Goal: Task Accomplishment & Management: Complete application form

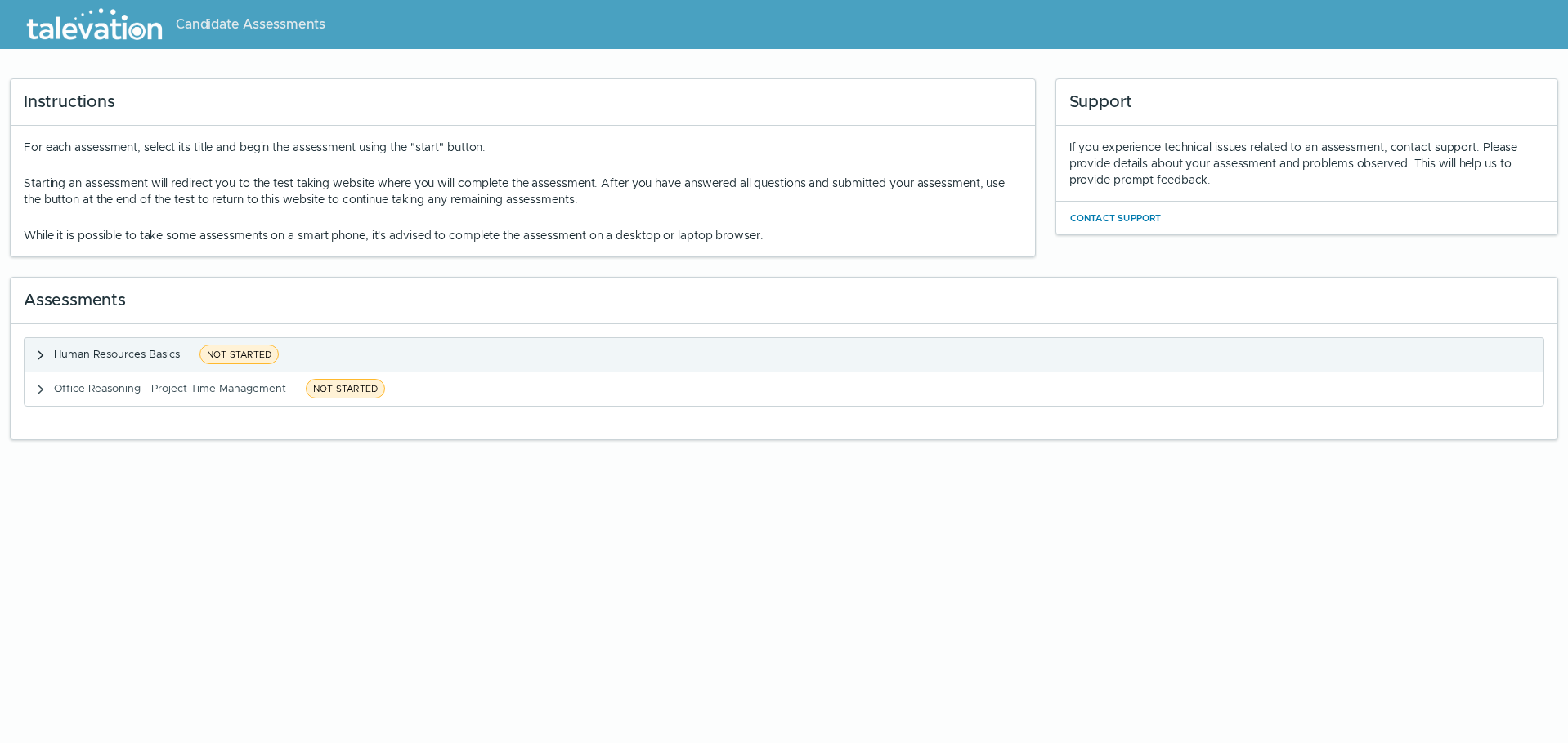
click at [63, 345] on clr-accordion-title "Human Resources Basics NOT STARTED" at bounding box center [169, 355] width 230 height 20
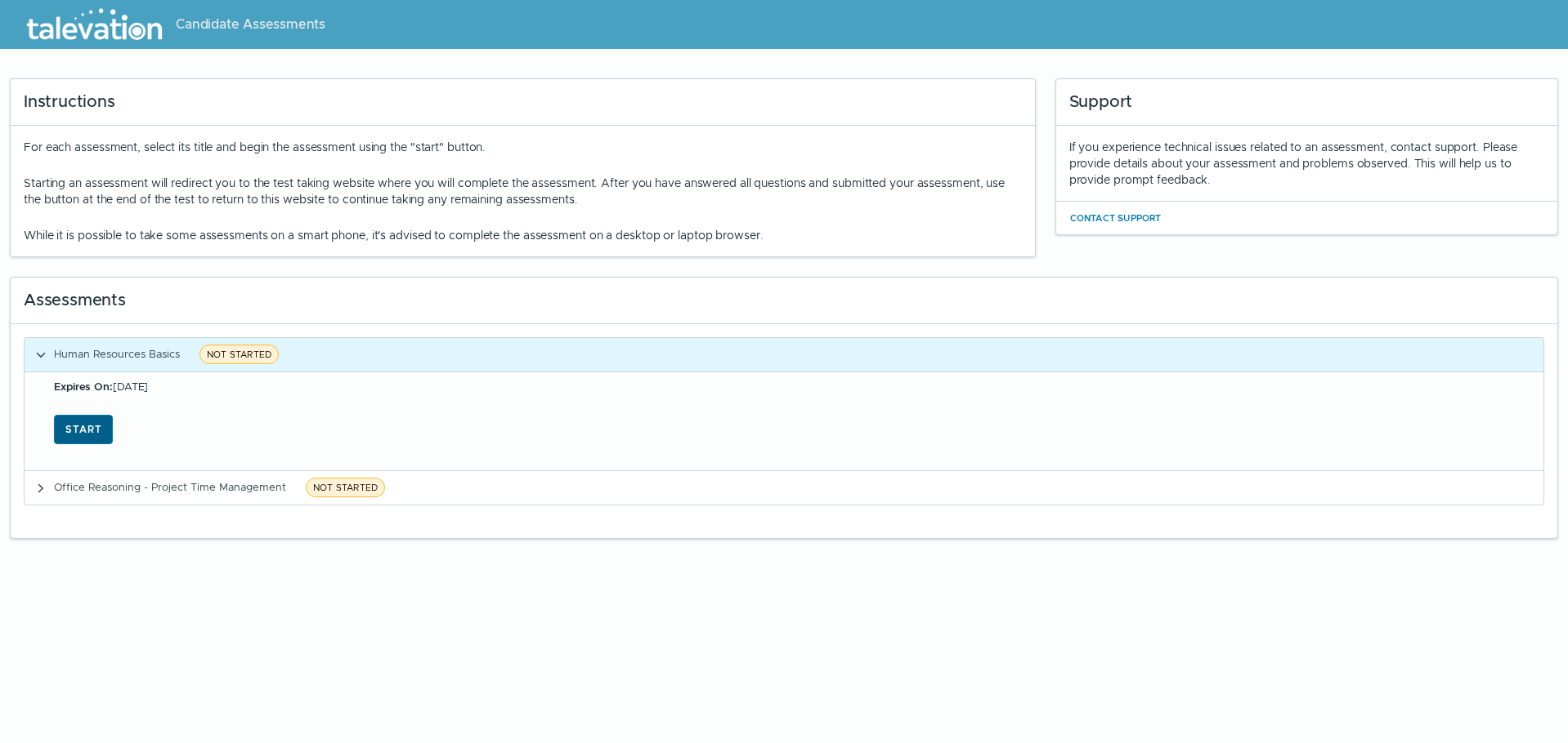
click at [64, 426] on button "Start" at bounding box center [84, 429] width 58 height 29
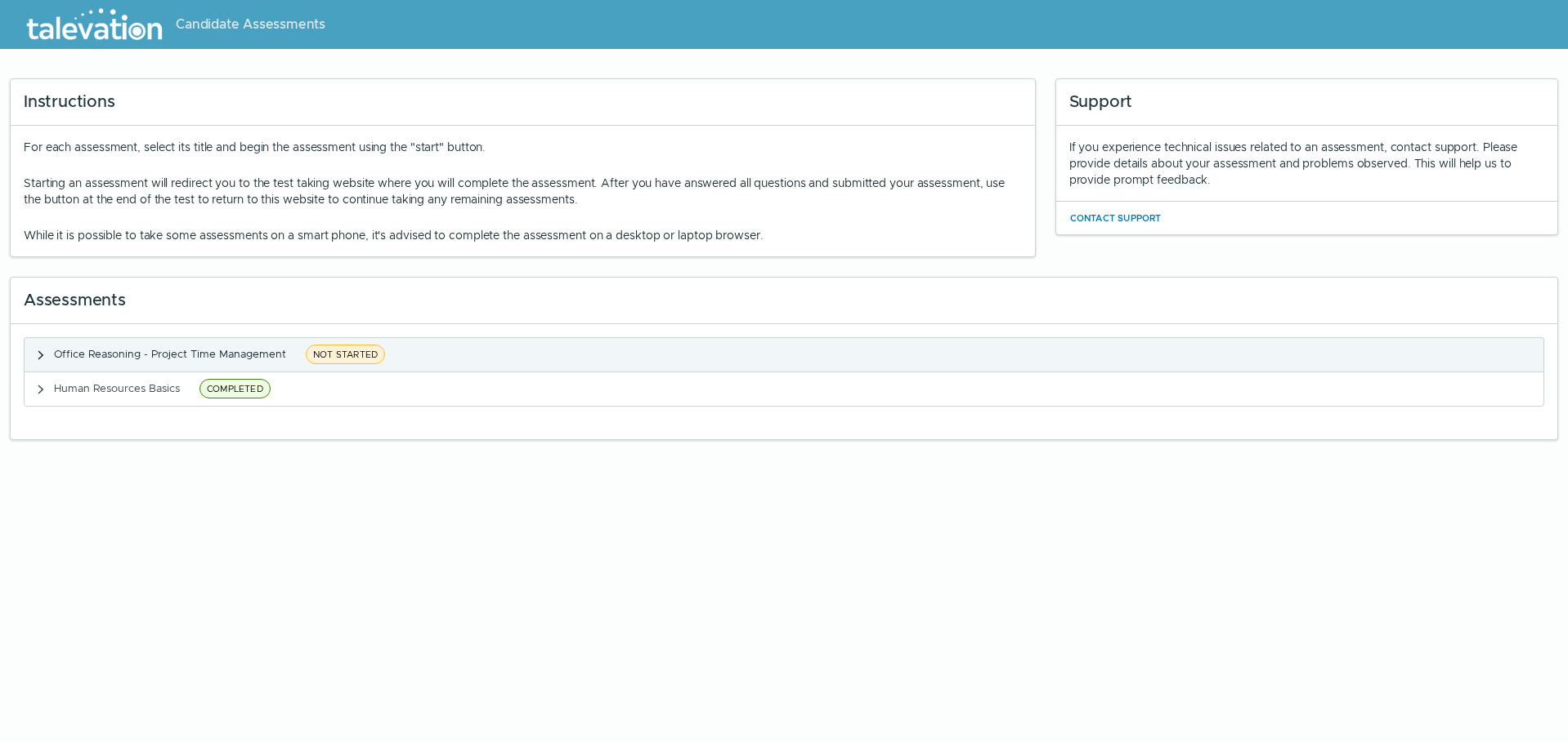
click at [152, 359] on span "Office Reasoning - Project Time Management" at bounding box center [170, 354] width 232 height 14
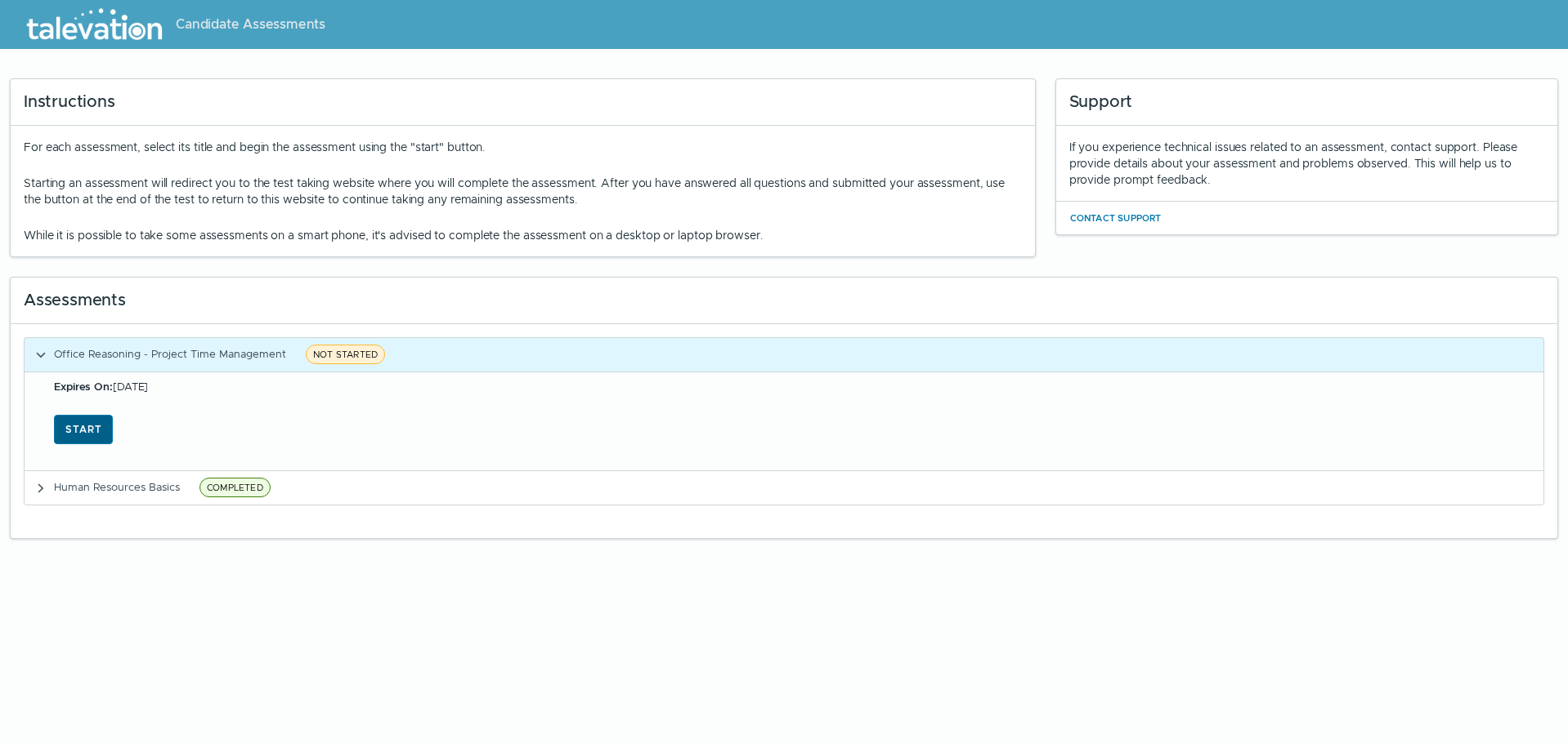
click at [90, 425] on button "Start" at bounding box center [84, 429] width 58 height 29
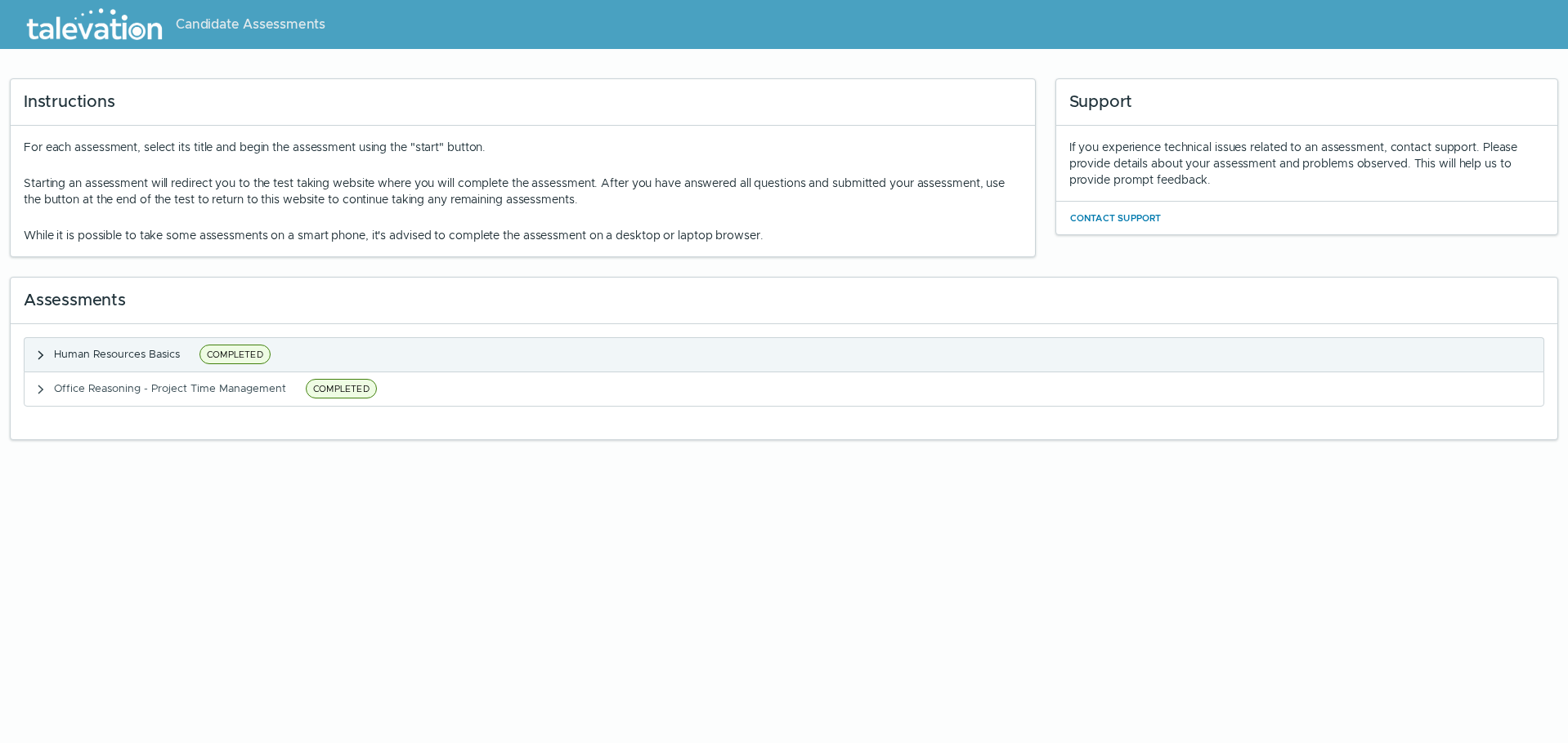
click at [144, 354] on span "Human Resources Basics" at bounding box center [117, 354] width 126 height 14
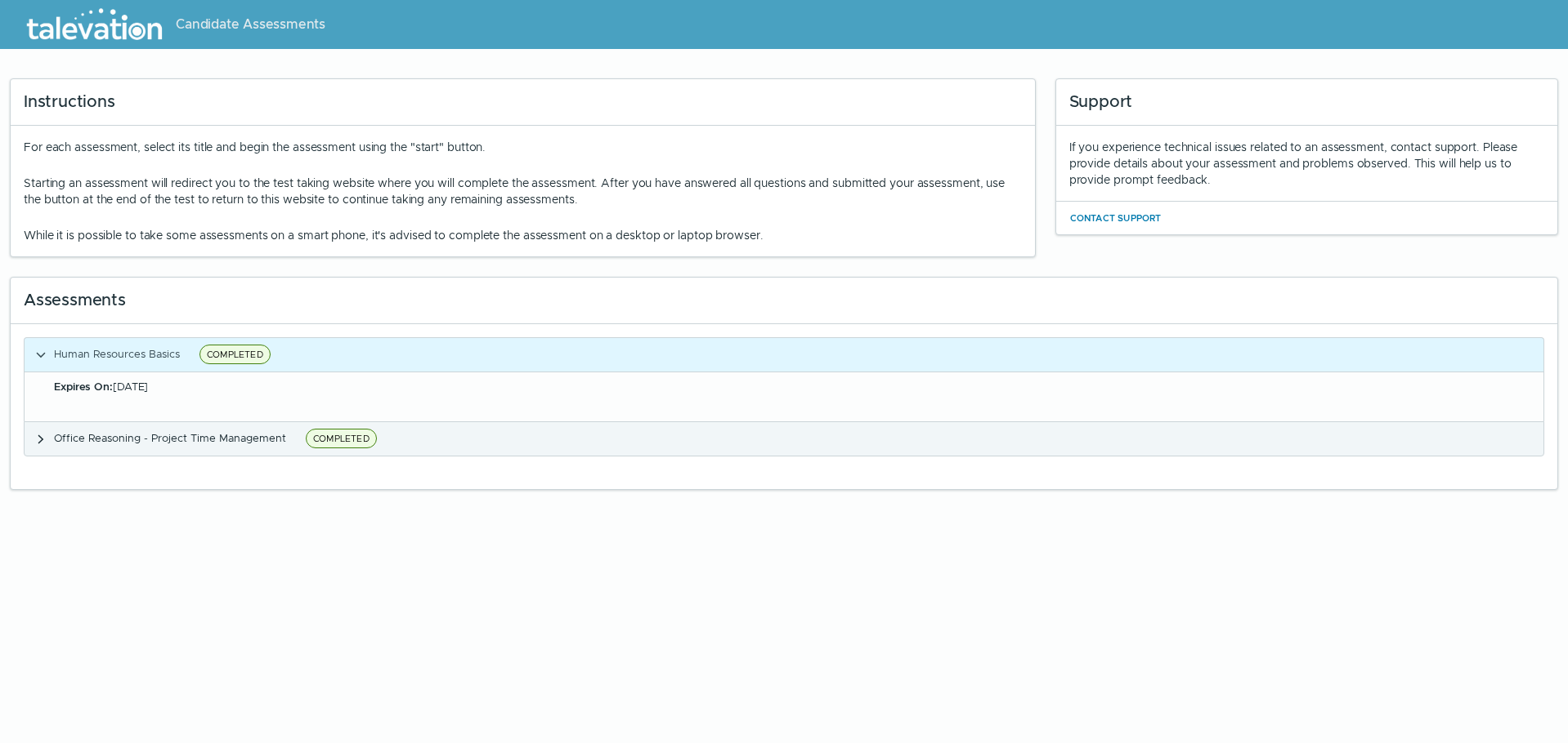
click at [156, 429] on clr-accordion-title "Office Reasoning - Project Time Management COMPLETED" at bounding box center [218, 439] width 327 height 20
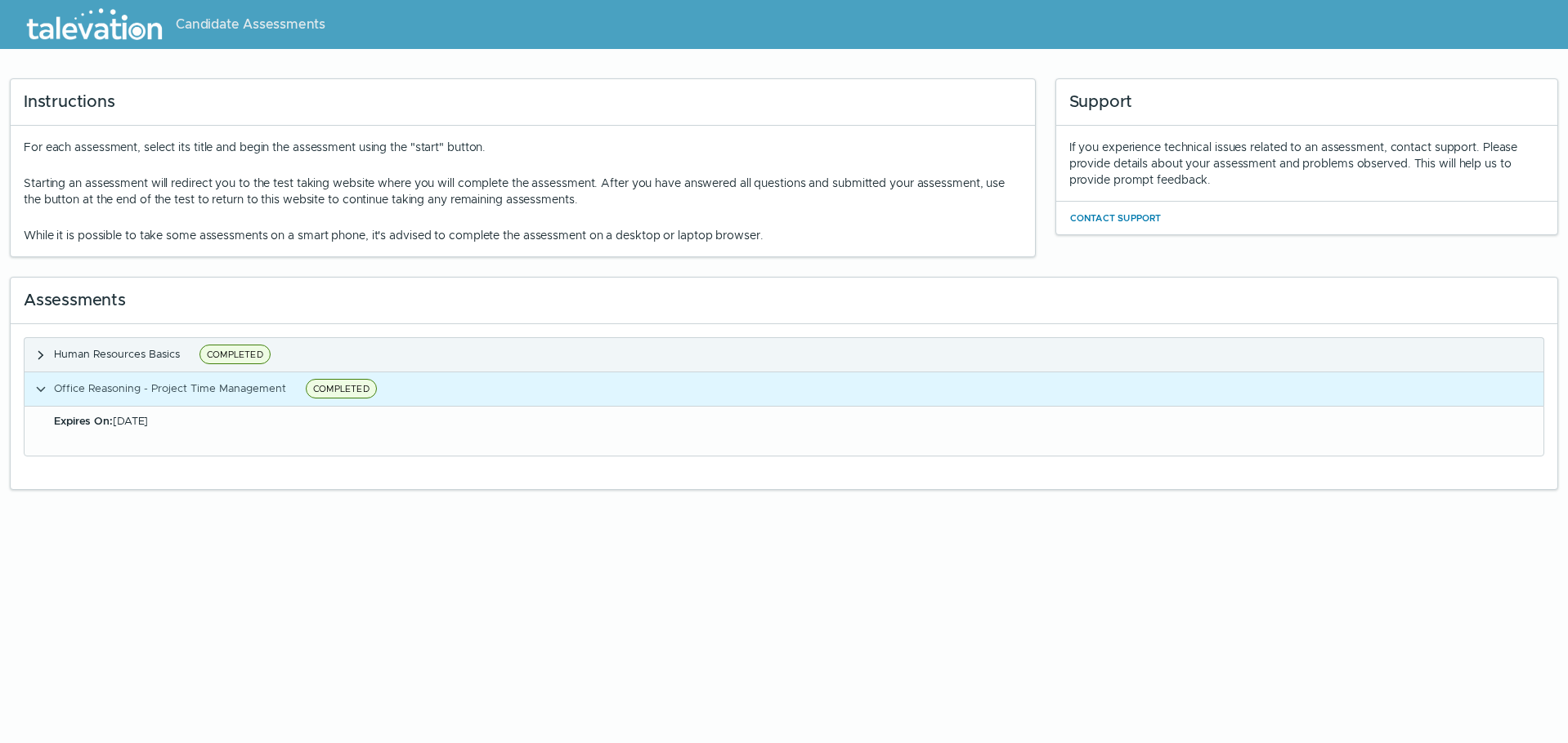
click at [152, 358] on span "Human Resources Basics" at bounding box center [117, 354] width 126 height 14
